Goal: Obtain resource: Download file/media

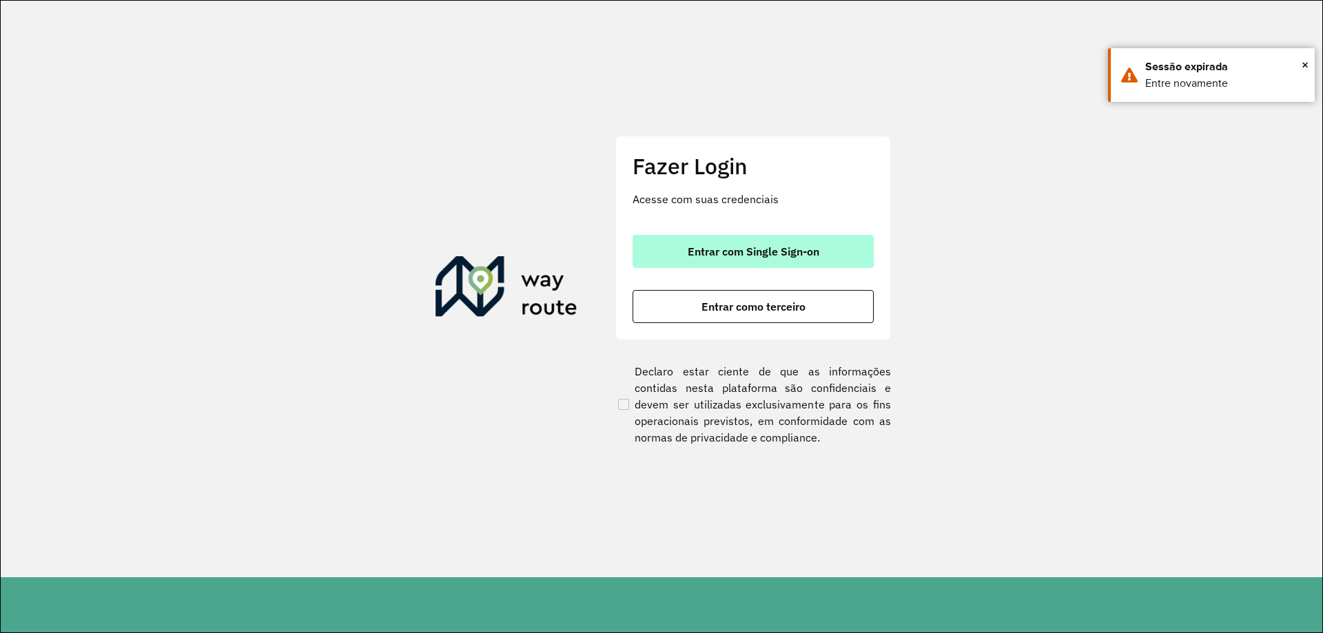
click at [783, 254] on span "Entrar com Single Sign-on" at bounding box center [754, 251] width 132 height 11
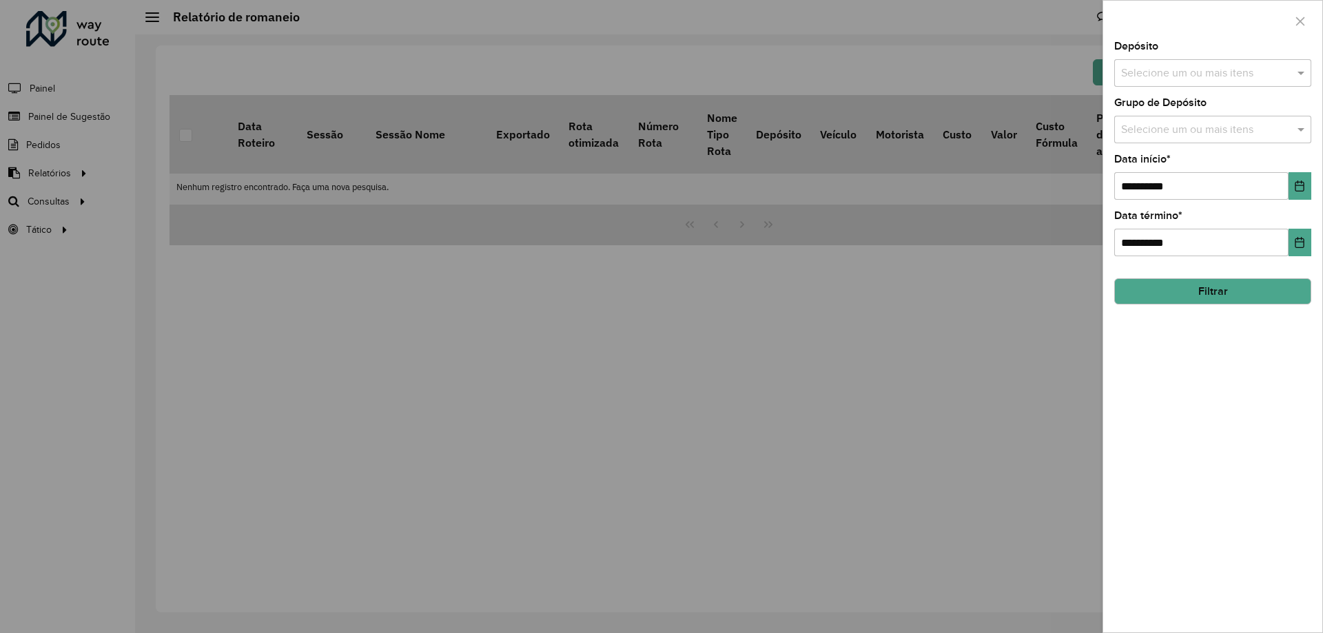
drag, startPoint x: 329, startPoint y: 207, endPoint x: 283, endPoint y: 201, distance: 46.6
click at [327, 207] on div at bounding box center [661, 316] width 1323 height 633
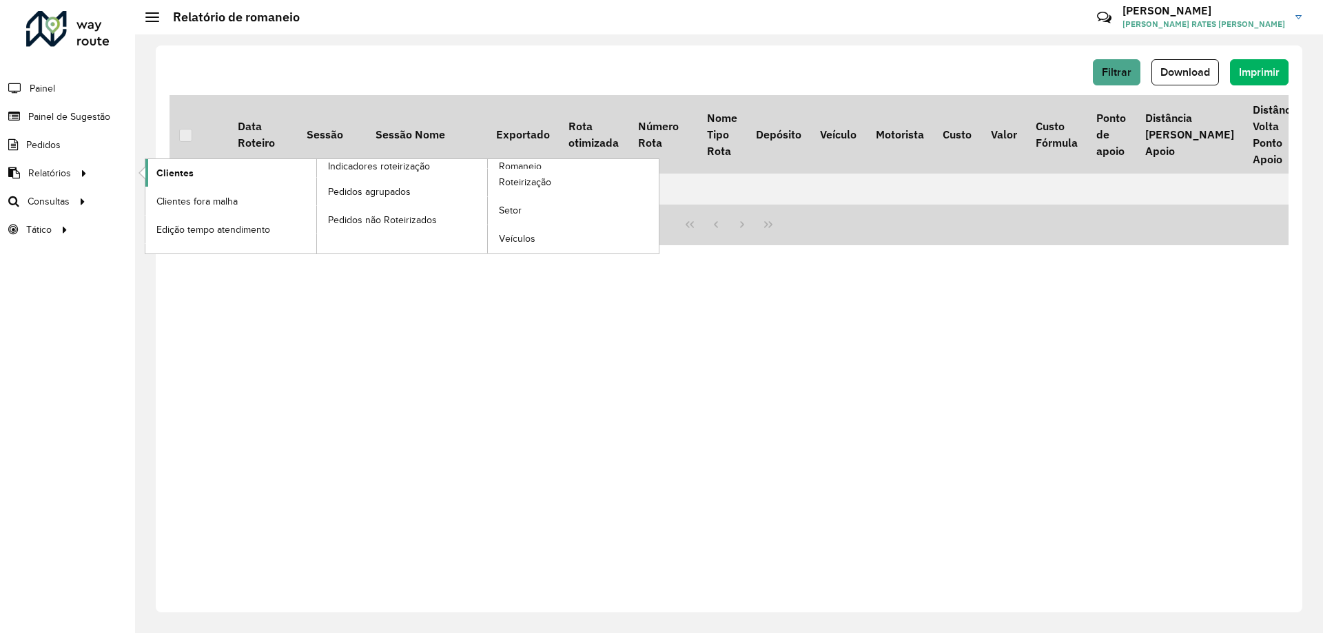
click at [185, 172] on span "Clientes" at bounding box center [174, 173] width 37 height 14
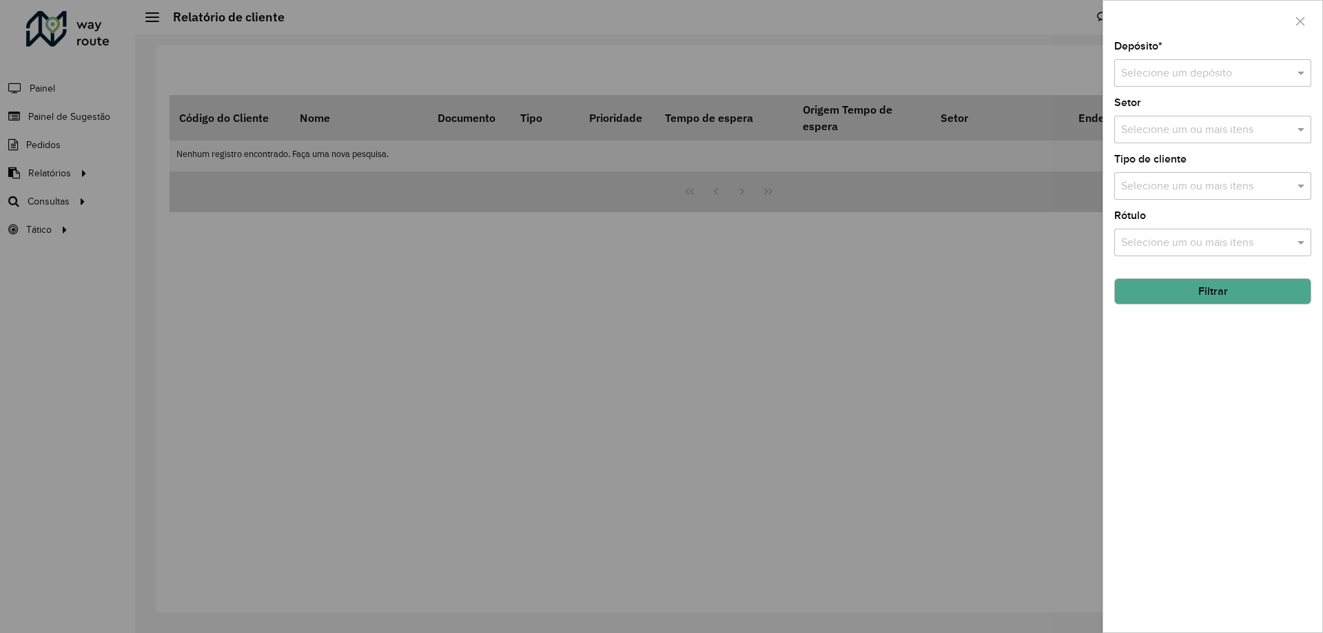
click at [1169, 80] on input "text" at bounding box center [1199, 73] width 156 height 17
click at [1163, 129] on div "CDD [GEOGRAPHIC_DATA]" at bounding box center [1213, 136] width 196 height 23
click at [1189, 300] on button "Filtrar" at bounding box center [1212, 291] width 197 height 26
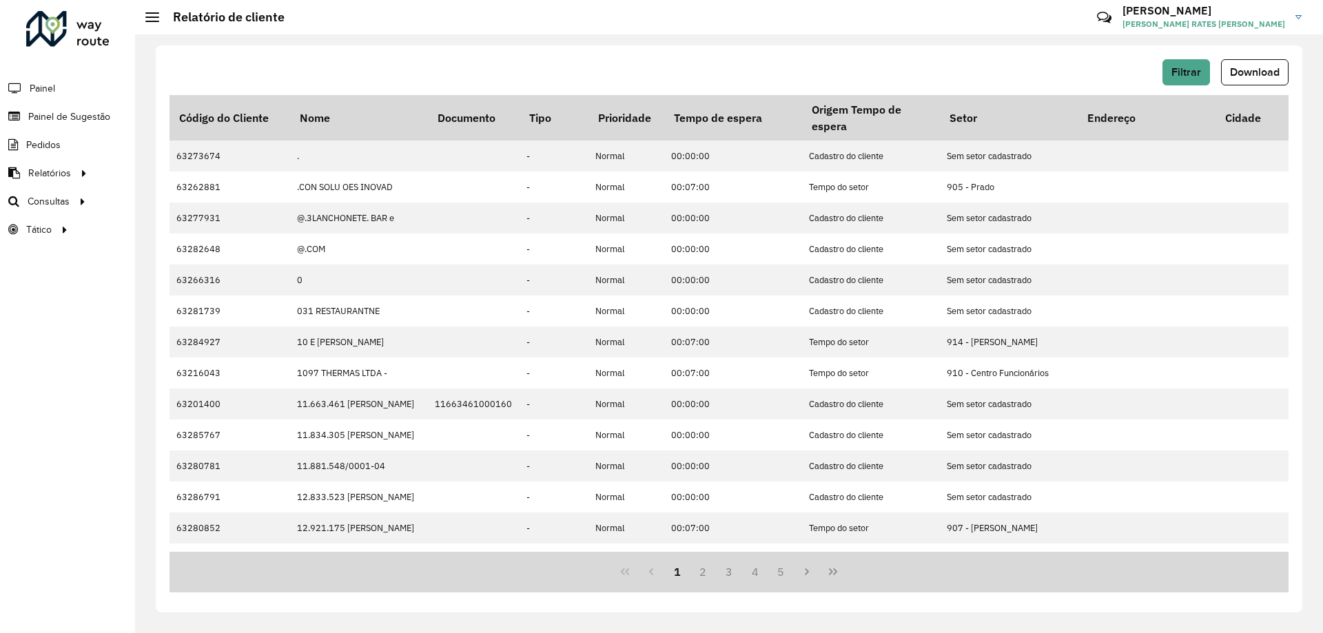
click at [1237, 64] on button "Download" at bounding box center [1255, 72] width 68 height 26
